Goal: Find specific fact

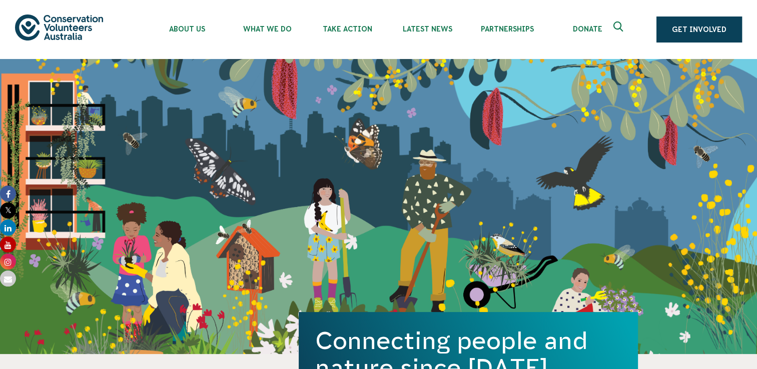
click at [240, 166] on div "Connecting people and nature since 1982. Get Involved" at bounding box center [378, 206] width 757 height 295
click at [386, 161] on div "Connecting people and nature since 1982. Get Involved" at bounding box center [378, 206] width 757 height 295
click at [633, 31] on button "Search" at bounding box center [644, 30] width 24 height 24
click at [621, 26] on icon "Expand search box" at bounding box center [620, 29] width 13 height 15
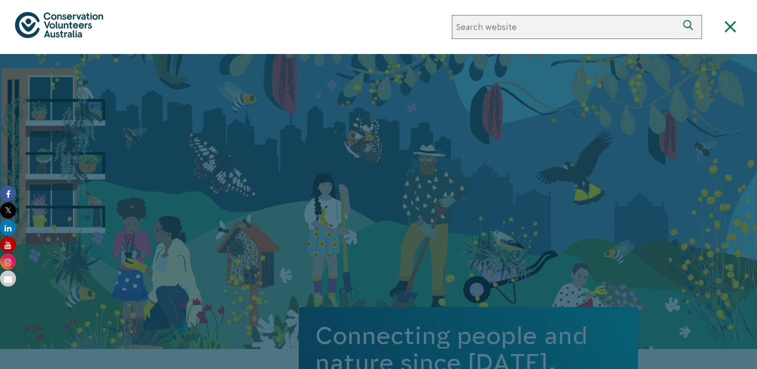
click at [589, 31] on input "Search website" at bounding box center [565, 27] width 226 height 24
paste input "4624"
type input "4624"
